Goal: Task Accomplishment & Management: Manage account settings

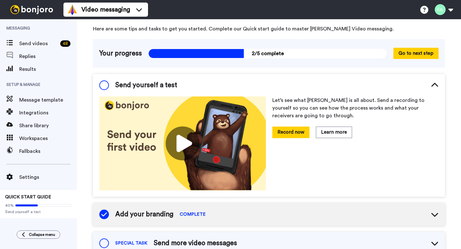
scroll to position [24, 0]
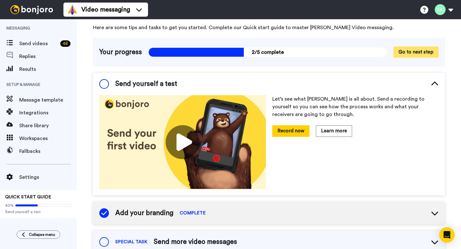
click at [411, 53] on button "Go to next step" at bounding box center [416, 52] width 45 height 11
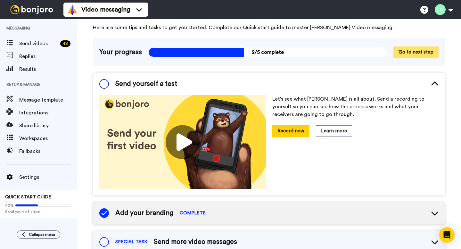
click at [411, 53] on button "Go to next step" at bounding box center [416, 52] width 45 height 11
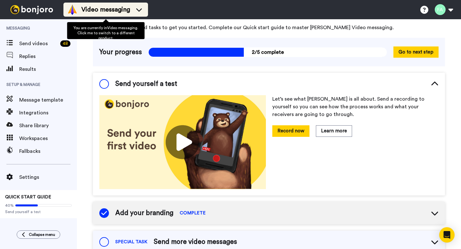
click at [139, 7] on icon at bounding box center [139, 9] width 10 height 6
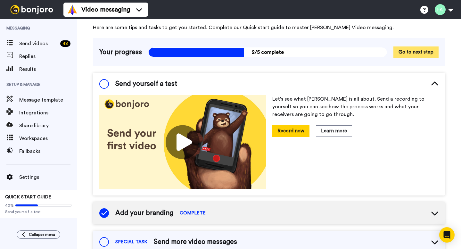
click at [430, 53] on button "Go to next step" at bounding box center [416, 52] width 45 height 11
click at [437, 83] on icon at bounding box center [435, 84] width 8 height 8
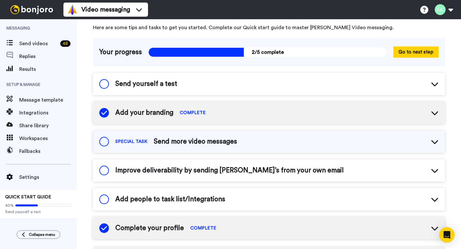
click at [107, 199] on span at bounding box center [104, 200] width 10 height 10
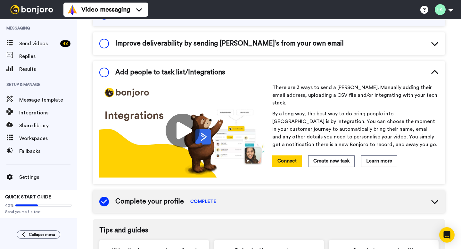
scroll to position [152, 0]
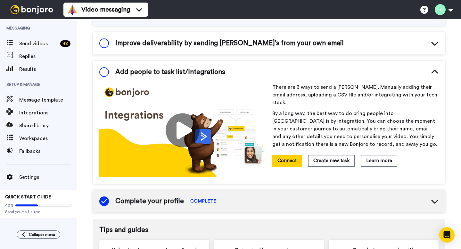
click at [436, 71] on icon at bounding box center [435, 72] width 7 height 4
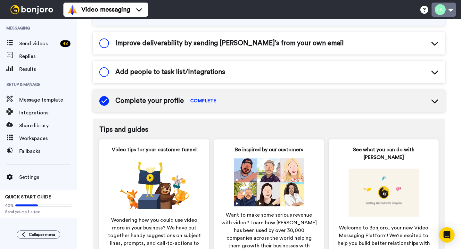
click at [453, 11] on button at bounding box center [444, 10] width 24 height 14
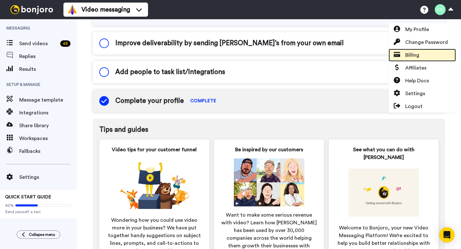
click at [416, 55] on span "Billing" at bounding box center [413, 55] width 14 height 8
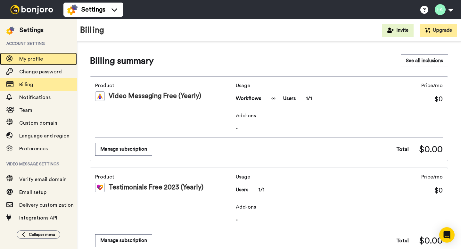
click at [31, 60] on span "My profile" at bounding box center [31, 58] width 24 height 5
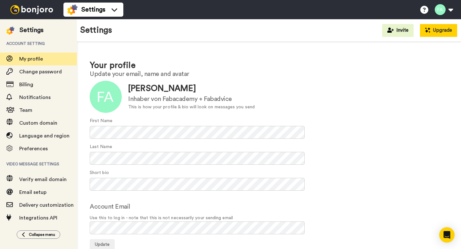
click at [437, 32] on button "Upgrade" at bounding box center [438, 30] width 37 height 13
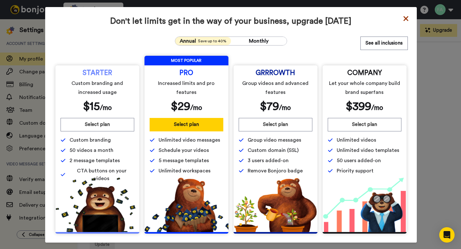
click at [407, 17] on icon at bounding box center [406, 18] width 5 height 5
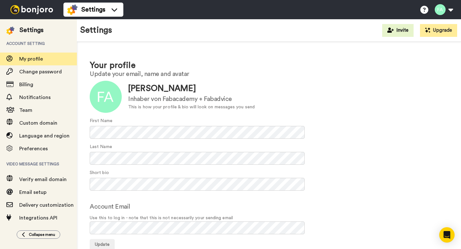
scroll to position [15, 0]
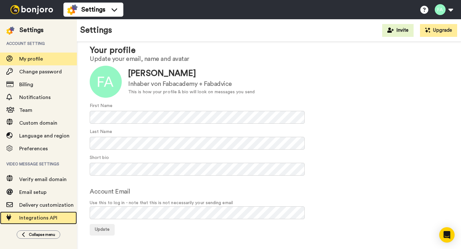
click at [41, 218] on span "Integrations API" at bounding box center [38, 218] width 38 height 5
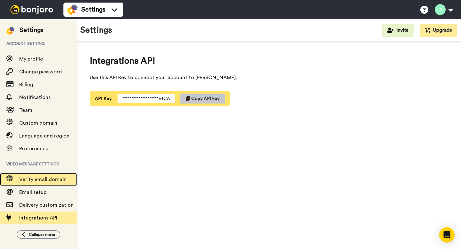
click at [41, 178] on span "Verify email domain" at bounding box center [42, 179] width 47 height 5
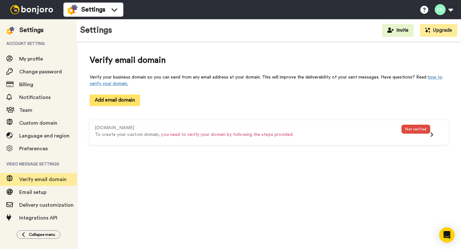
click at [112, 103] on button "Add email domain" at bounding box center [115, 100] width 50 height 11
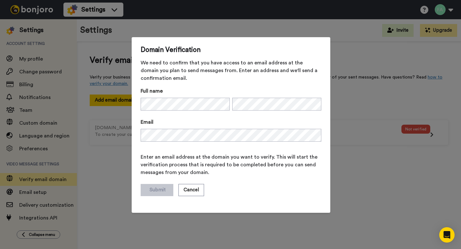
click at [361, 56] on div "Domain Verification We need to confirm that you have access to an email address…" at bounding box center [230, 124] width 461 height 249
